Goal: Check status: Check status

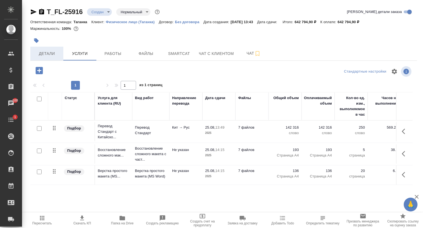
click at [50, 49] on button "Детали" at bounding box center [46, 54] width 33 height 14
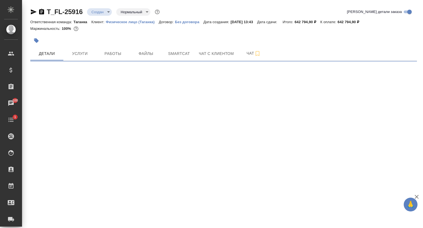
select select "RU"
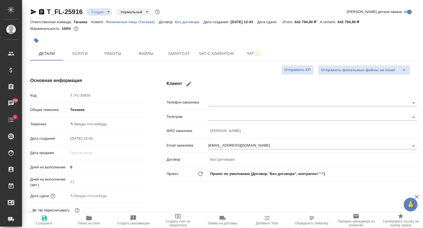
type textarea "x"
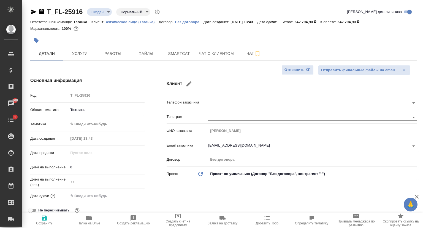
type textarea "x"
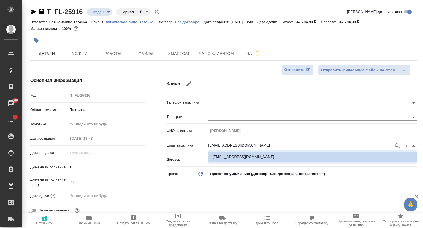
drag, startPoint x: 241, startPoint y: 145, endPoint x: 208, endPoint y: 147, distance: 32.3
click at [208, 147] on input "dewenzou@mail.ru" at bounding box center [299, 145] width 183 height 7
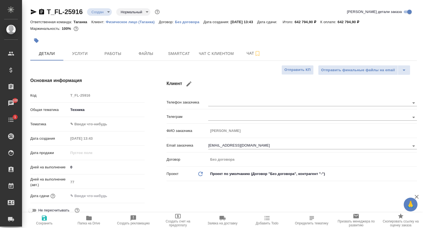
type textarea "x"
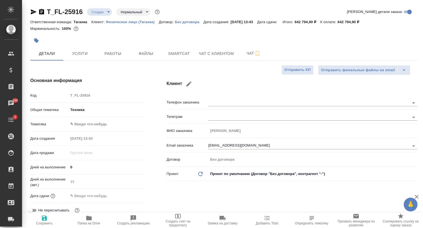
type textarea "x"
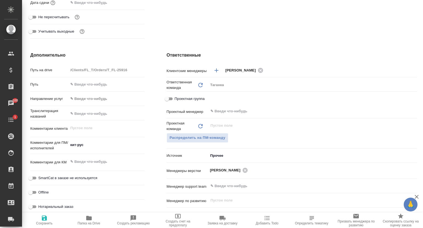
scroll to position [303, 0]
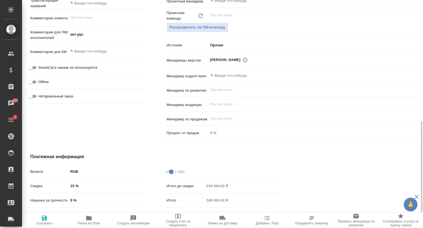
type textarea "x"
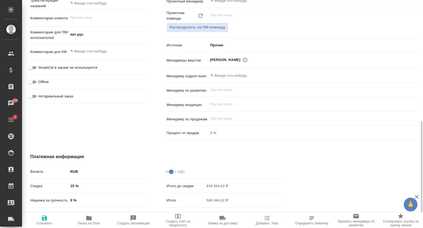
type textarea "x"
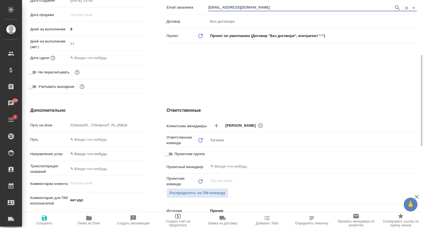
scroll to position [0, 0]
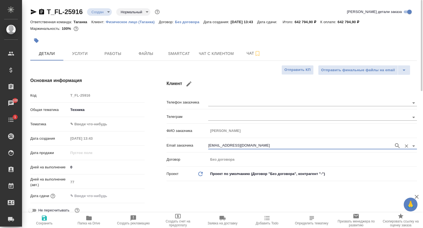
click at [31, 12] on icon "button" at bounding box center [33, 12] width 7 height 7
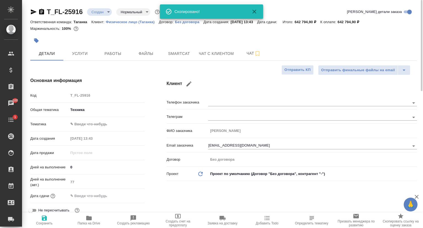
type textarea "x"
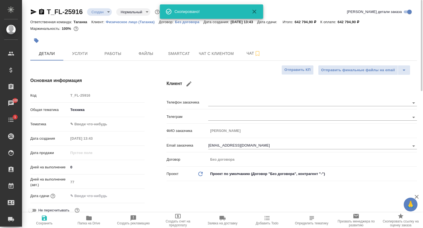
type textarea "x"
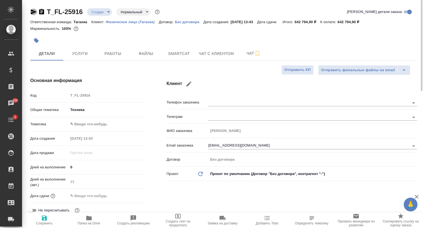
click at [33, 10] on icon "button" at bounding box center [33, 12] width 7 height 7
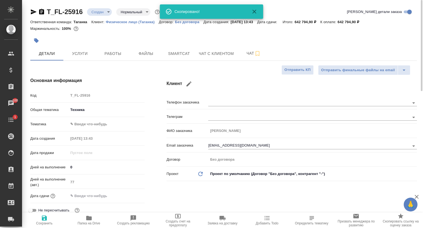
type textarea "x"
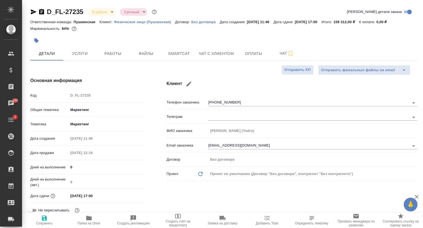
select select "RU"
